Goal: Task Accomplishment & Management: Manage account settings

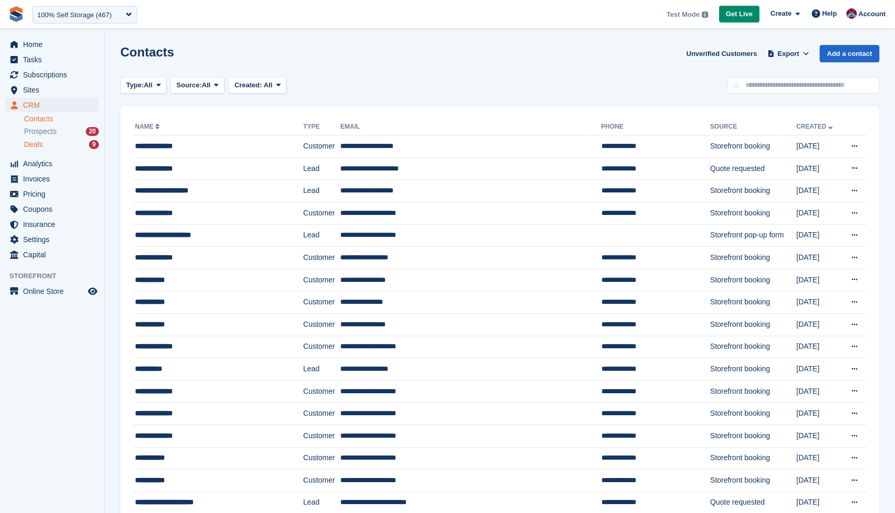
click at [40, 144] on span "Deals" at bounding box center [33, 145] width 19 height 10
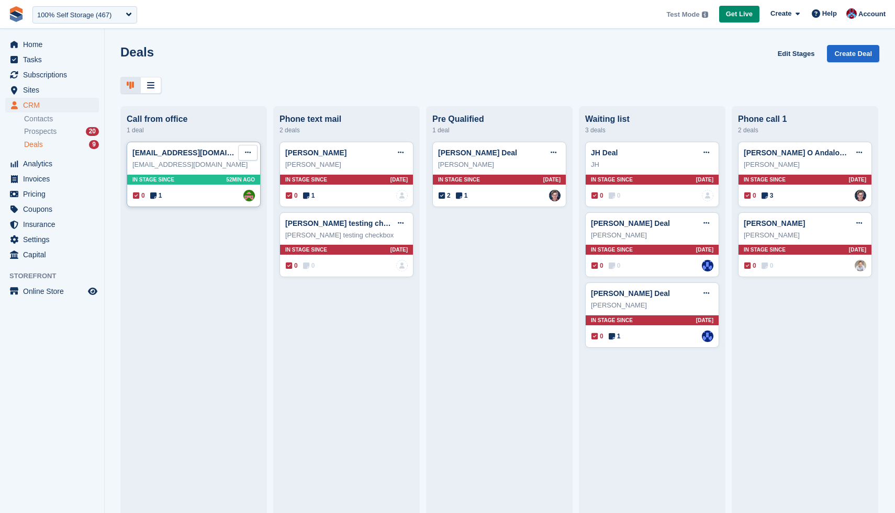
click at [253, 153] on button at bounding box center [247, 153] width 19 height 16
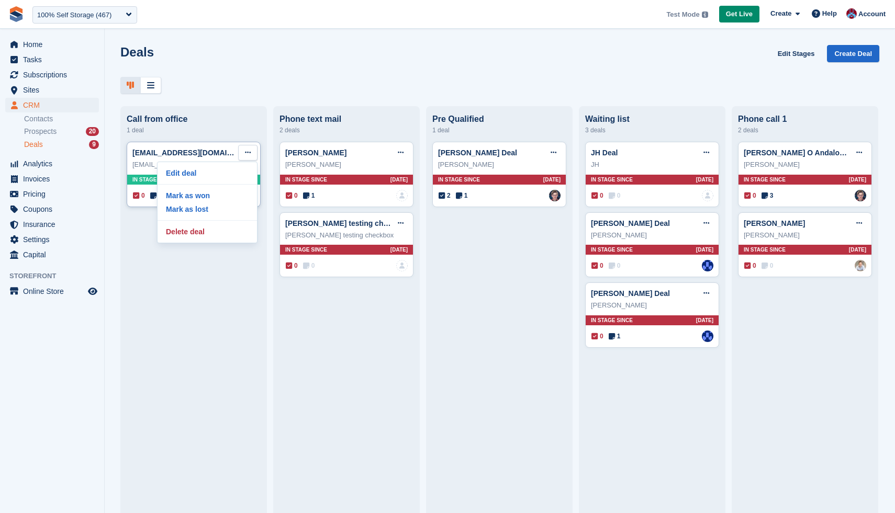
click at [253, 153] on button at bounding box center [247, 153] width 19 height 16
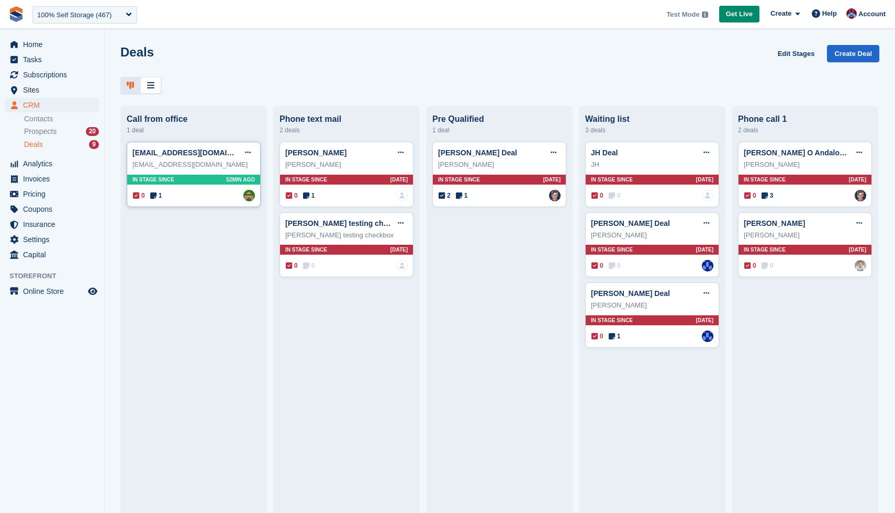
click at [197, 163] on div "[EMAIL_ADDRESS][DOMAIN_NAME]" at bounding box center [193, 165] width 122 height 10
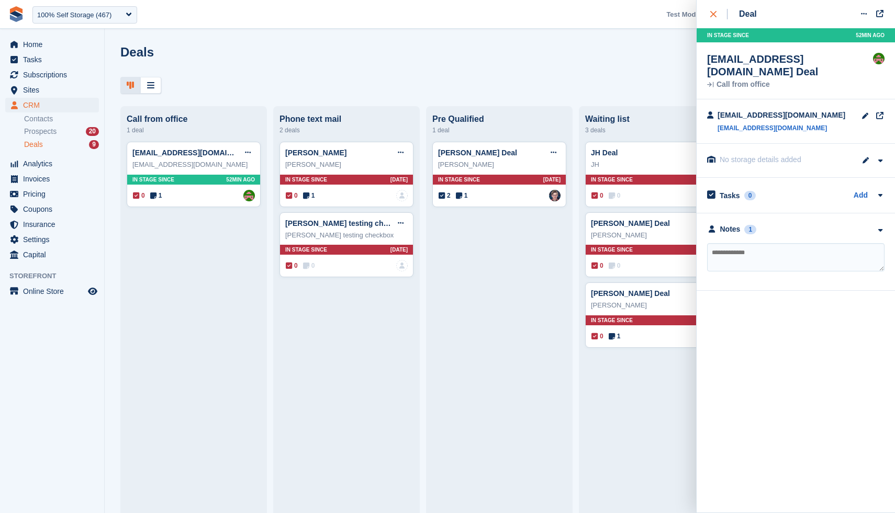
click at [712, 15] on icon "close" at bounding box center [713, 14] width 6 height 6
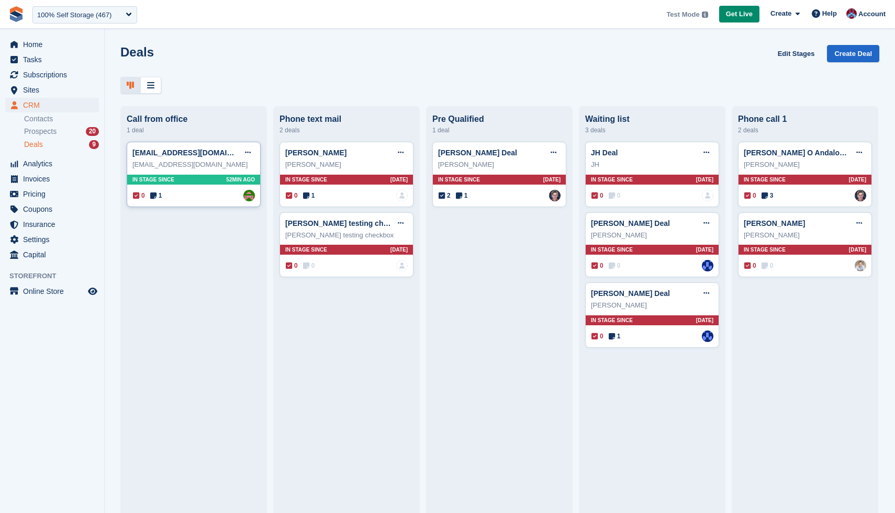
click at [196, 181] on div "In stage since 52MIN AGO" at bounding box center [193, 180] width 133 height 10
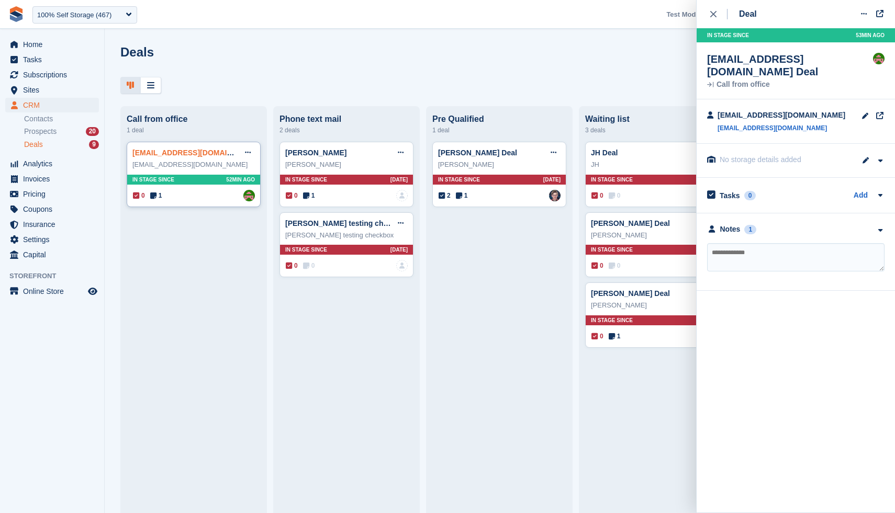
click at [155, 154] on link "[EMAIL_ADDRESS][DOMAIN_NAME] Deal" at bounding box center [204, 153] width 145 height 8
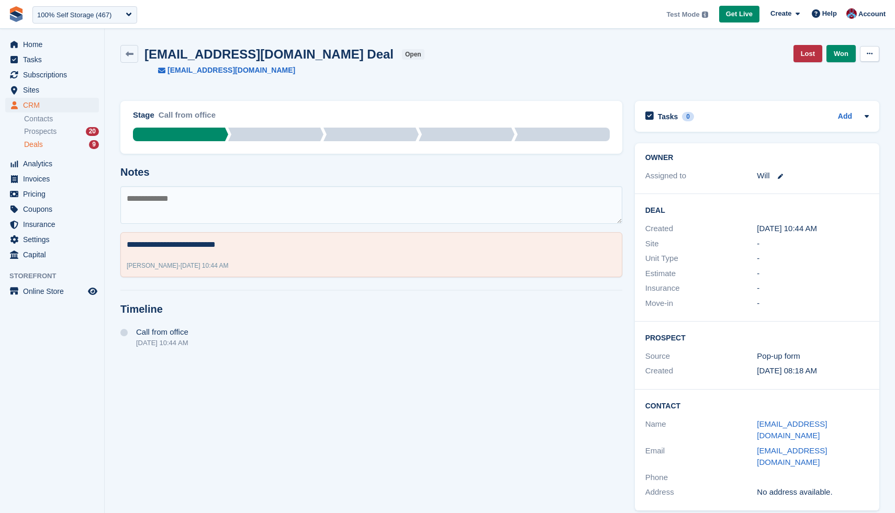
click at [866, 58] on button at bounding box center [869, 54] width 19 height 16
click at [842, 58] on link "Won" at bounding box center [840, 53] width 29 height 17
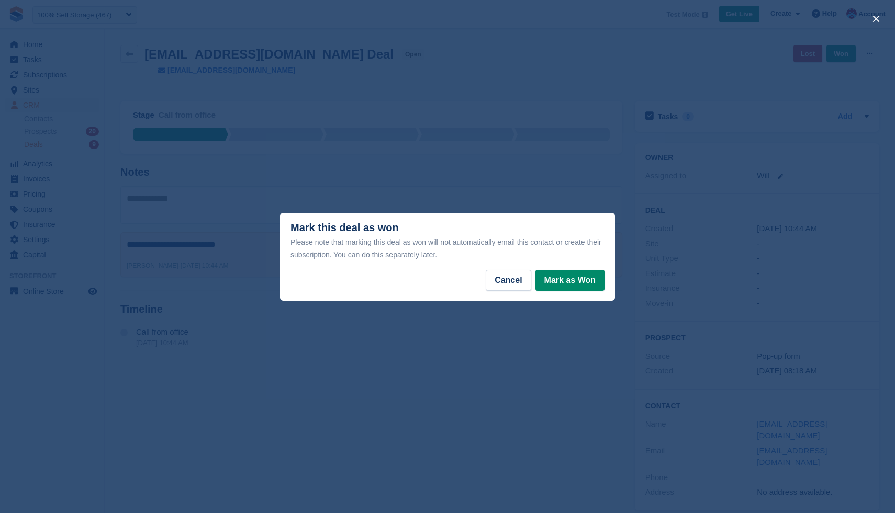
click at [479, 168] on div "close" at bounding box center [447, 256] width 895 height 513
click at [479, 168] on h2 "Notes" at bounding box center [371, 172] width 502 height 12
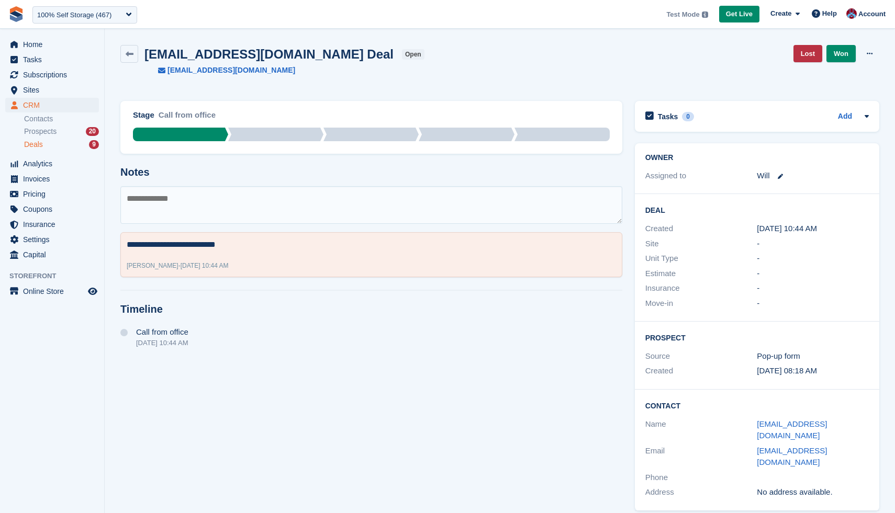
click at [32, 142] on span "Deals" at bounding box center [33, 145] width 19 height 10
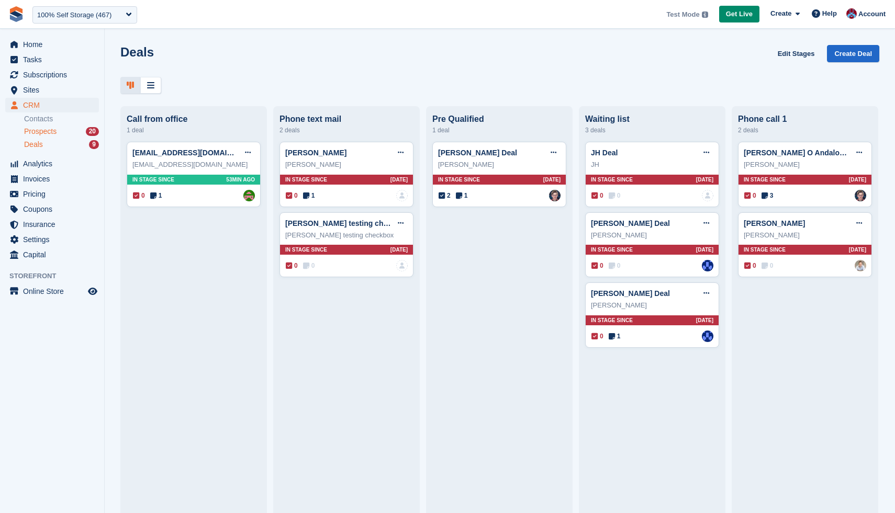
click at [49, 133] on span "Prospects" at bounding box center [40, 132] width 32 height 10
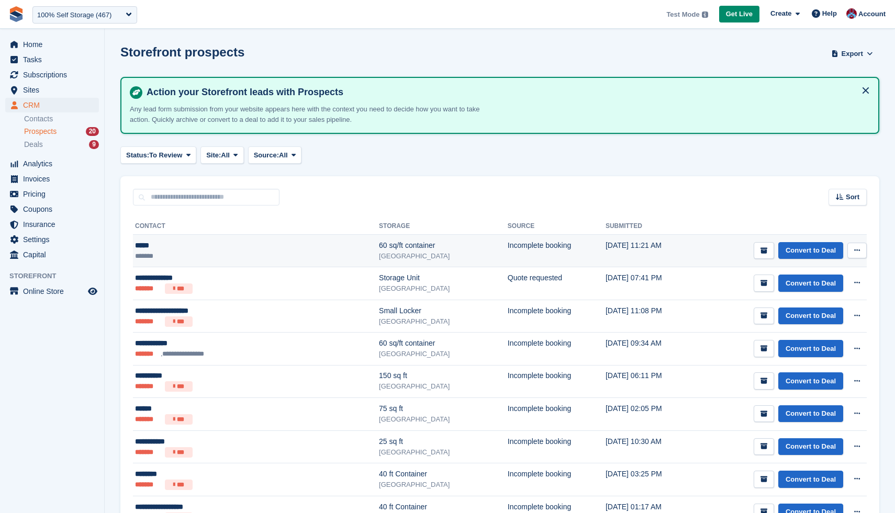
click at [858, 250] on icon at bounding box center [857, 250] width 6 height 7
click at [817, 253] on link "Convert to Deal" at bounding box center [810, 250] width 65 height 17
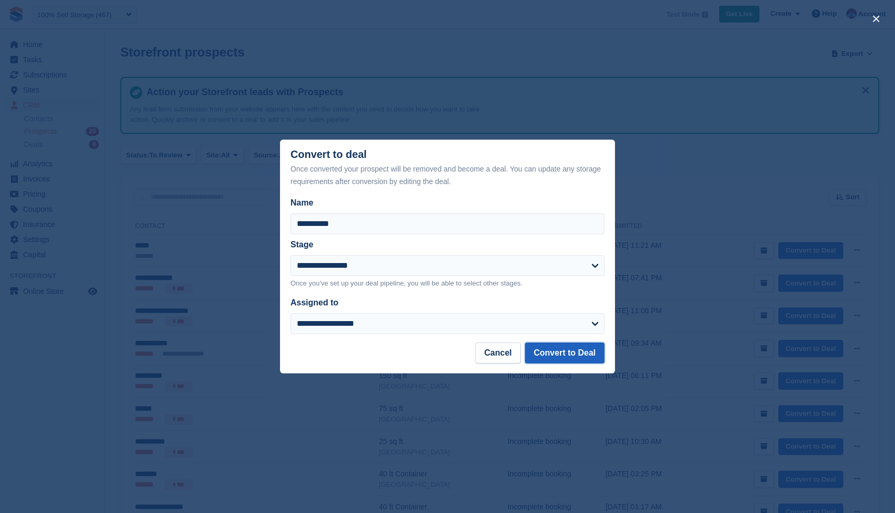
click at [565, 359] on button "Convert to Deal" at bounding box center [565, 353] width 80 height 21
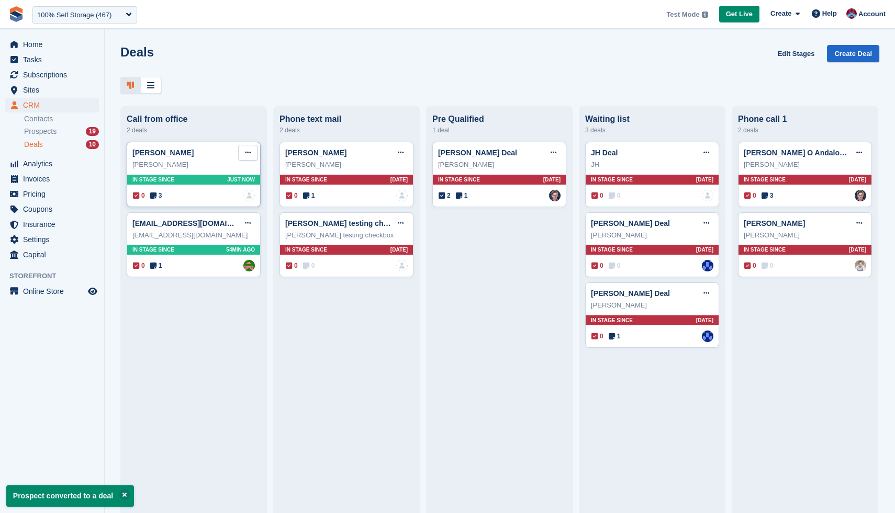
click at [250, 155] on icon at bounding box center [248, 152] width 6 height 7
click at [224, 175] on p "Edit deal" at bounding box center [207, 173] width 91 height 14
click at [189, 197] on p "Mark as won" at bounding box center [207, 196] width 91 height 14
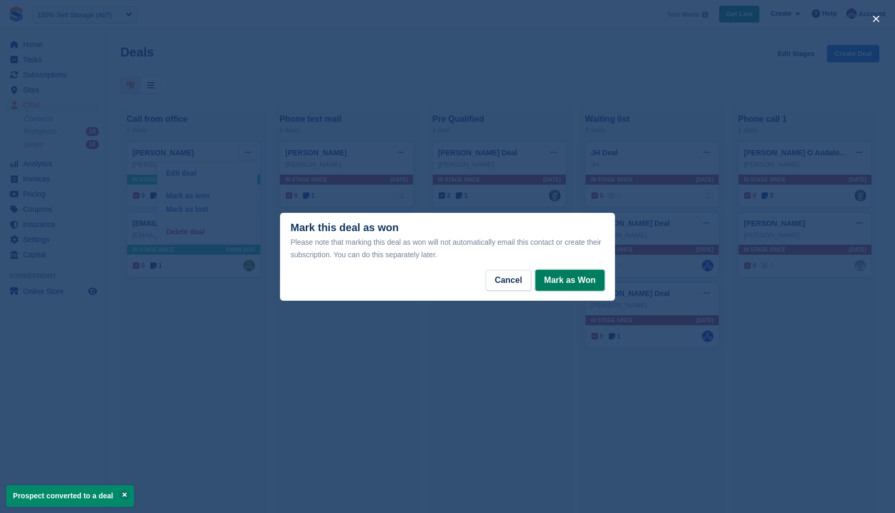
click at [565, 285] on button "Mark as Won" at bounding box center [569, 280] width 69 height 21
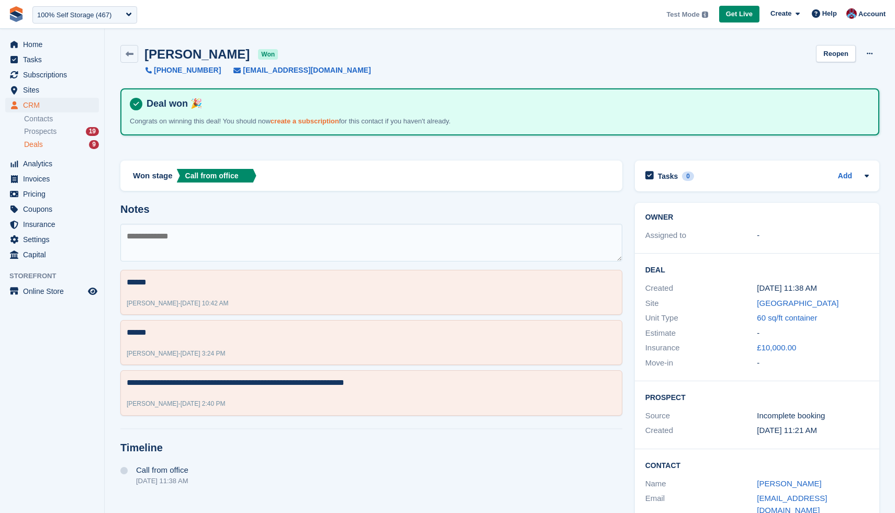
click at [310, 120] on link "create a subscription" at bounding box center [304, 121] width 69 height 8
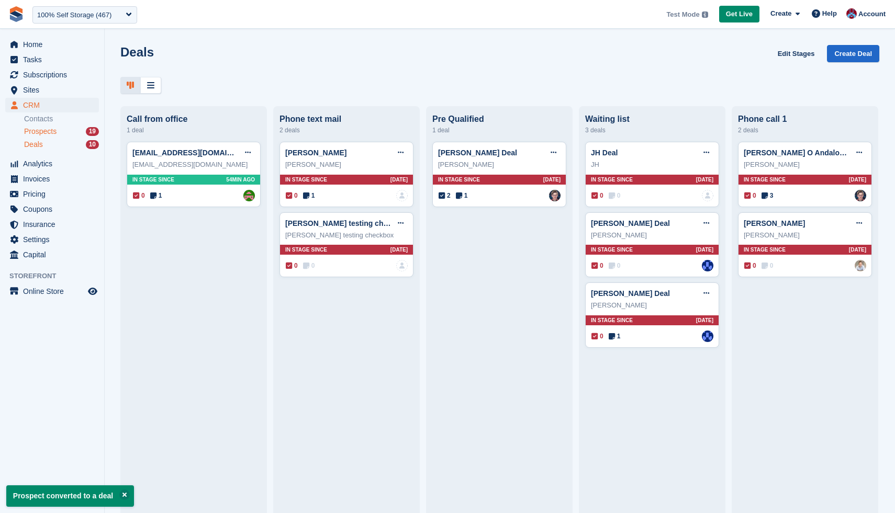
click at [45, 133] on span "Prospects" at bounding box center [40, 132] width 32 height 10
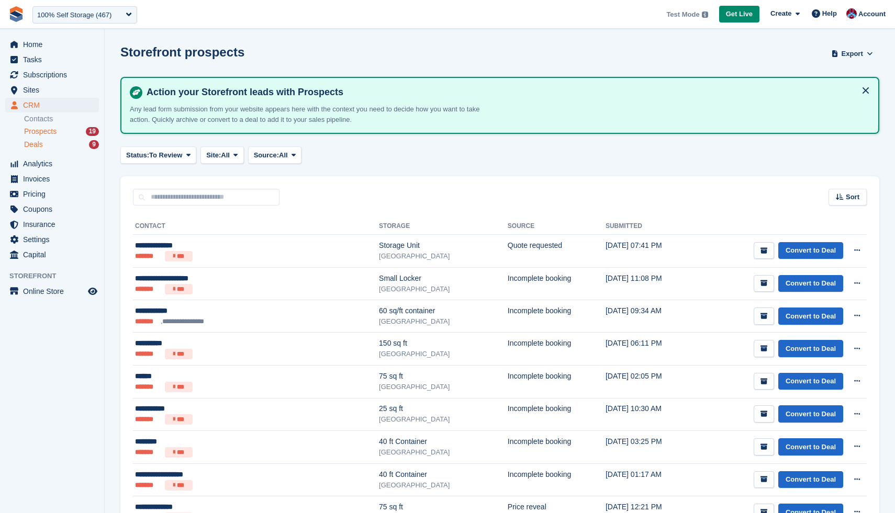
click at [32, 142] on span "Deals" at bounding box center [33, 145] width 19 height 10
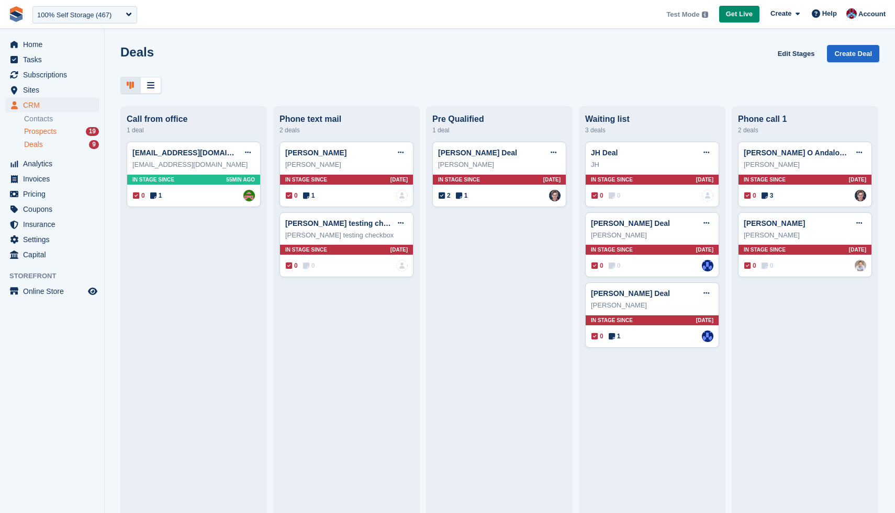
click at [35, 127] on span "Prospects" at bounding box center [40, 132] width 32 height 10
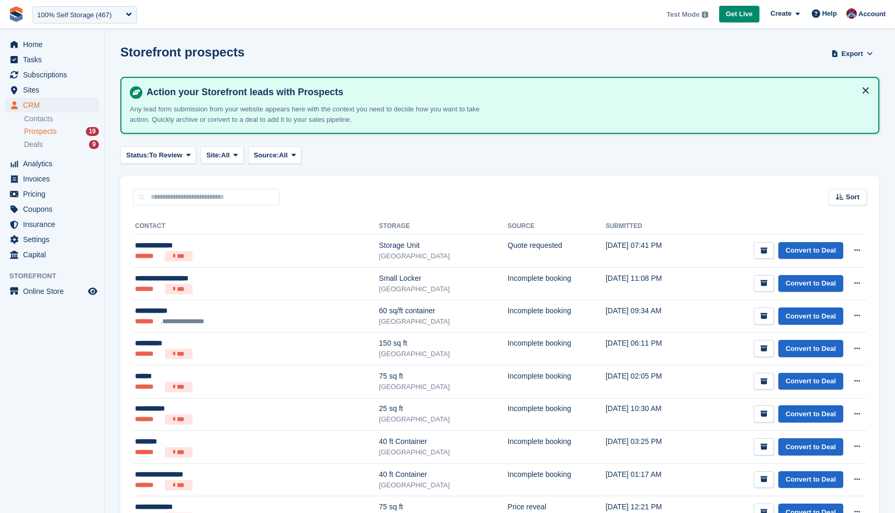
scroll to position [15, 0]
